Goal: Information Seeking & Learning: Learn about a topic

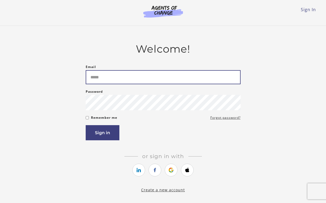
type input "**********"
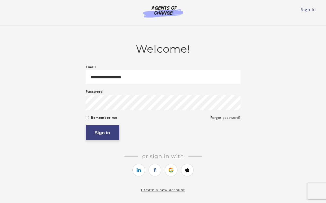
click at [96, 129] on button "Sign in" at bounding box center [103, 132] width 34 height 15
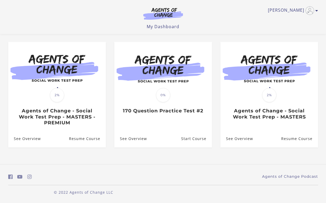
scroll to position [41, 0]
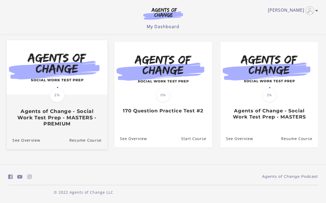
click at [69, 115] on h3 "Agents of Change - Social Work Test Prep - MASTERS - PREMIUM" at bounding box center [56, 117] width 89 height 19
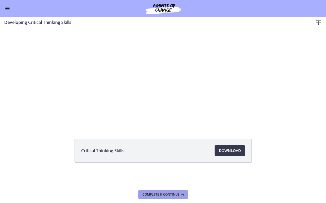
click at [165, 193] on span "Complete & continue" at bounding box center [161, 194] width 37 height 4
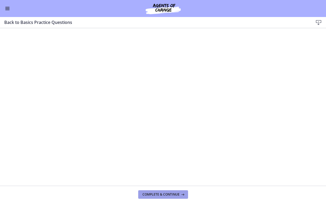
click at [168, 194] on span "Complete & continue" at bounding box center [161, 194] width 37 height 4
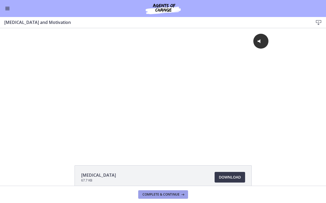
click at [168, 194] on span "Complete & continue" at bounding box center [161, 194] width 37 height 4
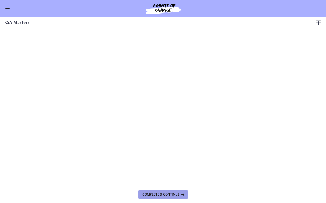
click at [162, 192] on span "Complete & continue" at bounding box center [161, 194] width 37 height 4
click at [176, 194] on span "Complete & continue" at bounding box center [161, 194] width 37 height 4
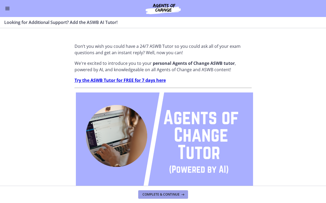
click at [176, 194] on span "Complete & continue" at bounding box center [161, 194] width 37 height 4
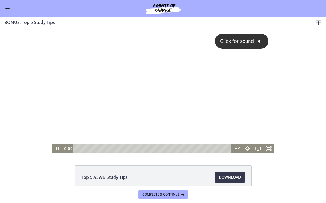
scroll to position [11, 0]
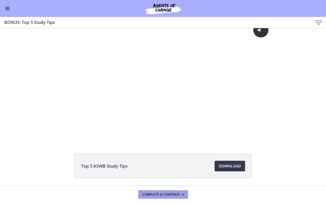
click at [156, 195] on span "Complete & continue" at bounding box center [161, 194] width 37 height 4
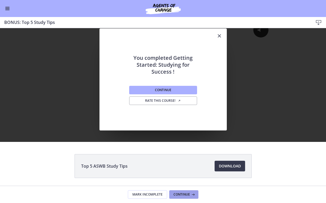
click at [179, 194] on span "Continue" at bounding box center [182, 194] width 16 height 4
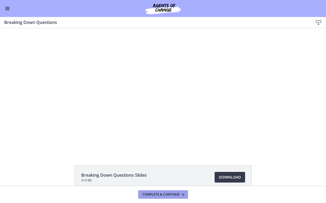
click at [167, 192] on button "Complete & continue" at bounding box center [163, 194] width 50 height 8
click at [156, 192] on span "Complete & continue" at bounding box center [161, 194] width 37 height 4
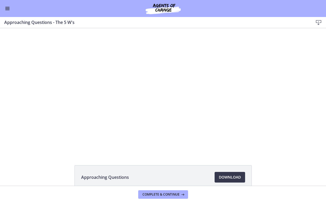
scroll to position [6, 0]
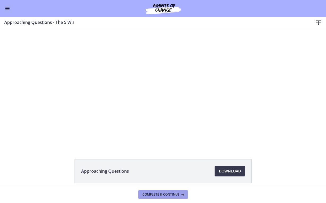
click at [164, 193] on span "Complete & continue" at bounding box center [161, 194] width 37 height 4
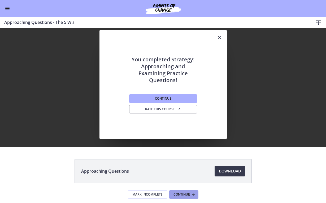
click at [182, 196] on button "Continue" at bounding box center [183, 194] width 29 height 8
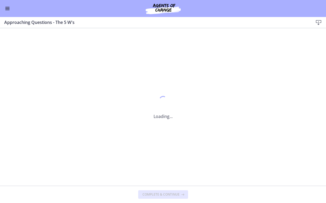
scroll to position [0, 0]
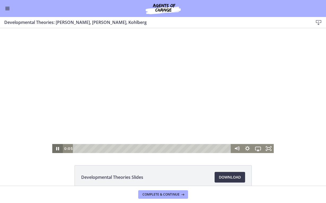
click at [59, 149] on icon "Pause" at bounding box center [57, 148] width 3 height 3
click at [271, 148] on icon "Fullscreen" at bounding box center [268, 148] width 13 height 11
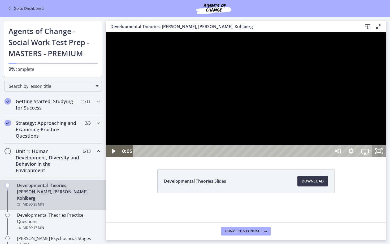
click at [326, 157] on icon "Unfullscreen" at bounding box center [379, 151] width 14 height 12
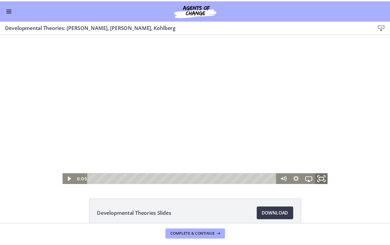
click at [268, 156] on icon "Fullscreen" at bounding box center [268, 155] width 13 height 11
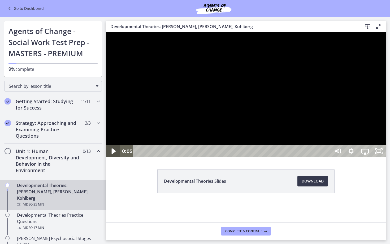
click at [114, 158] on icon "Play Video" at bounding box center [113, 151] width 16 height 14
click at [326, 91] on div at bounding box center [246, 94] width 280 height 125
click at [115, 157] on icon "Play Video" at bounding box center [114, 151] width 14 height 12
click at [115, 154] on icon "Pause" at bounding box center [113, 151] width 5 height 5
click at [118, 157] on icon "Play Video" at bounding box center [114, 151] width 14 height 12
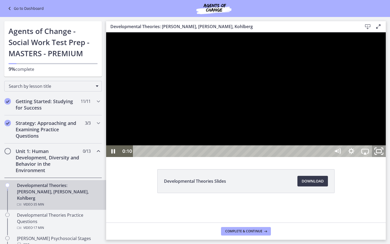
click at [326, 153] on rect "Unfullscreen" at bounding box center [379, 151] width 5 height 3
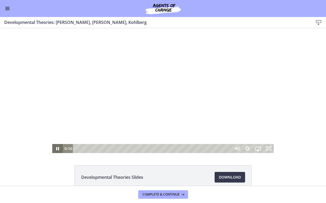
click at [57, 148] on icon "Pause" at bounding box center [57, 148] width 3 height 3
click at [57, 148] on icon "Play Video" at bounding box center [58, 148] width 3 height 5
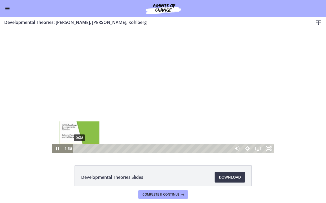
click at [80, 148] on div "0:38" at bounding box center [153, 148] width 152 height 9
click at [77, 148] on div "0:01" at bounding box center [153, 148] width 152 height 9
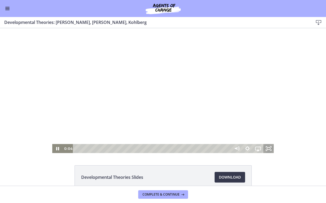
click at [269, 149] on icon "Fullscreen" at bounding box center [268, 148] width 11 height 9
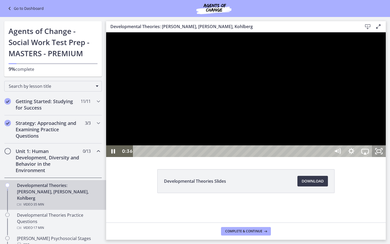
click at [326, 157] on icon "Unfullscreen" at bounding box center [379, 151] width 14 height 12
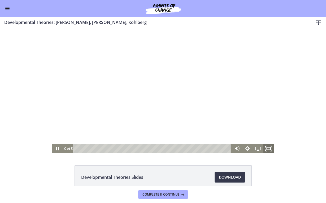
click at [270, 148] on icon "Fullscreen" at bounding box center [268, 148] width 13 height 11
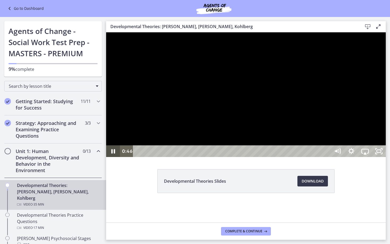
click at [112, 154] on icon "Pause" at bounding box center [113, 151] width 4 height 5
click at [112, 154] on icon "Play Video" at bounding box center [113, 151] width 3 height 5
click at [112, 154] on icon "Pause" at bounding box center [113, 151] width 5 height 5
click at [112, 154] on icon "Play Video" at bounding box center [114, 151] width 4 height 6
click at [113, 154] on icon "Pause" at bounding box center [113, 151] width 5 height 5
